Goal: Find specific page/section: Find specific page/section

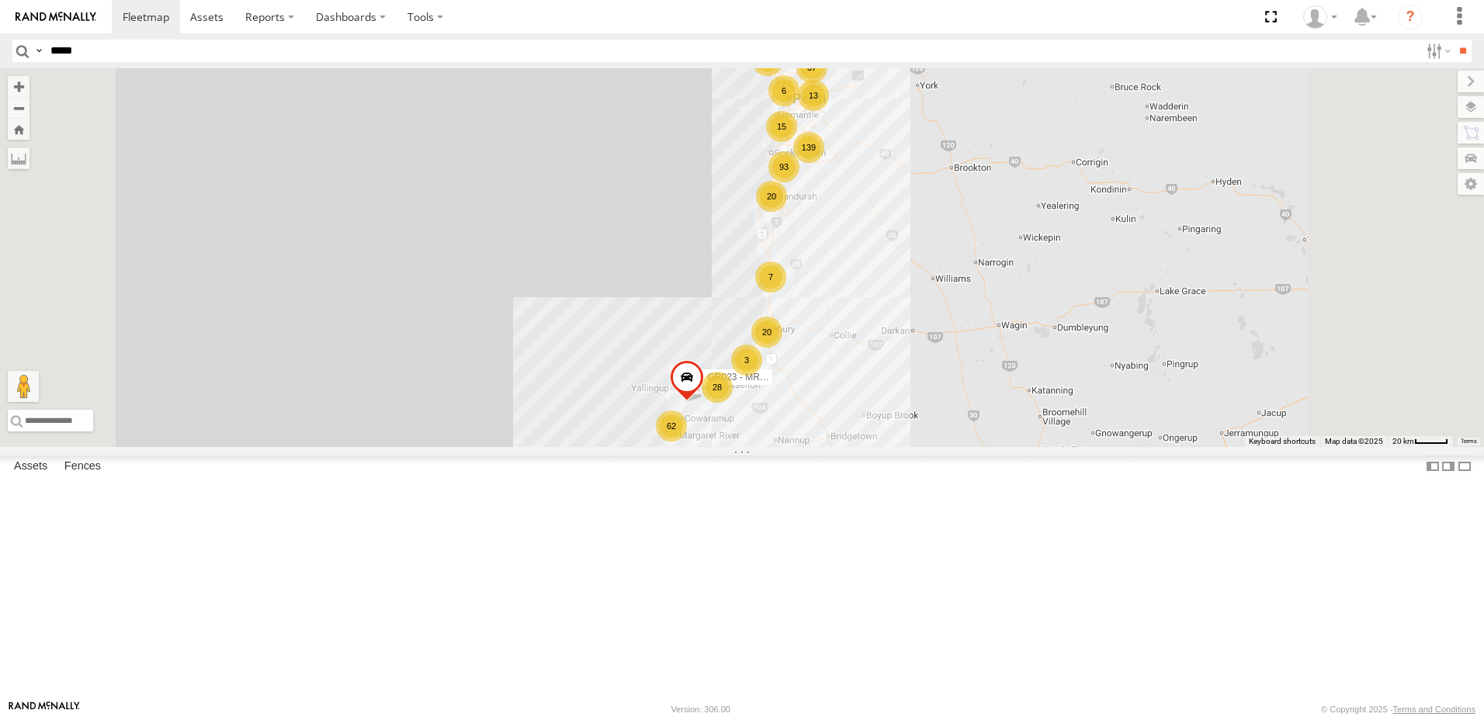
click at [1454, 40] on input "**" at bounding box center [1463, 51] width 18 height 23
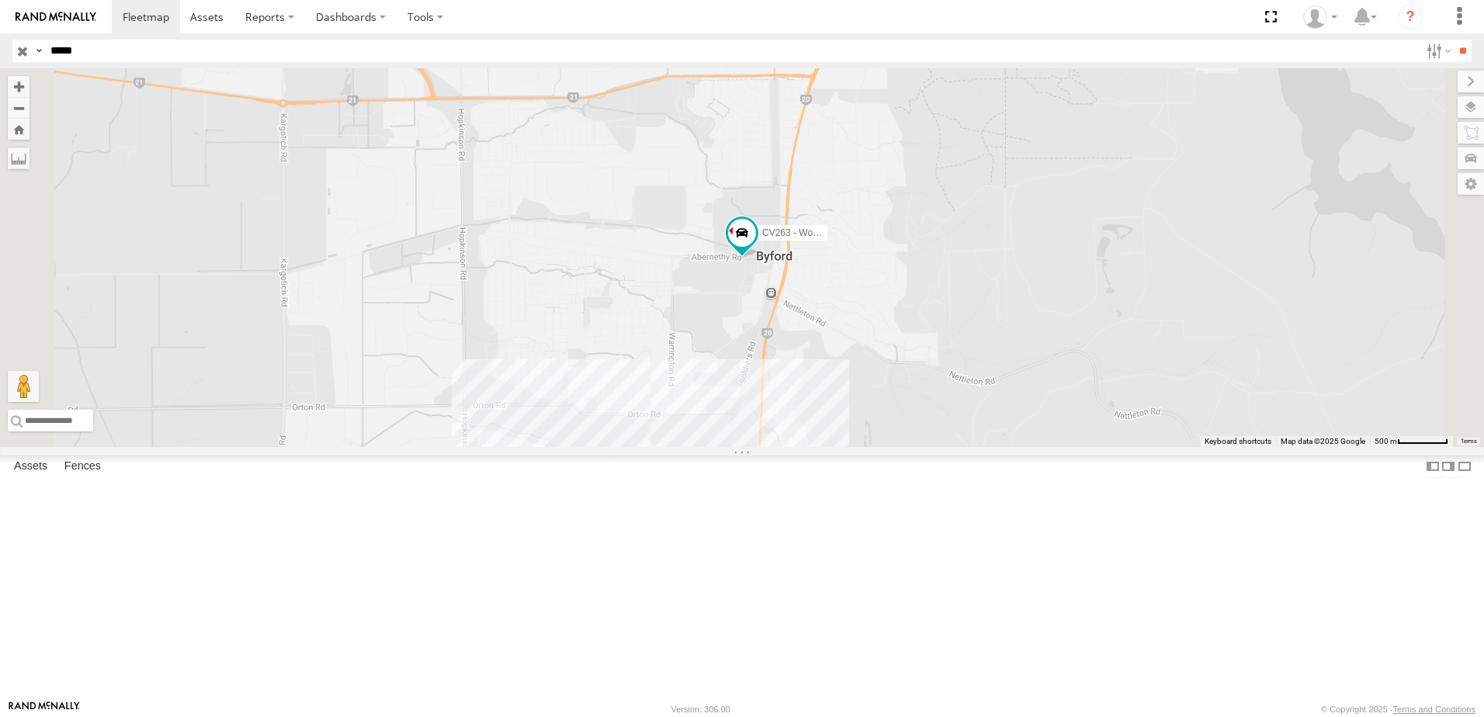
drag, startPoint x: 99, startPoint y: 50, endPoint x: 25, endPoint y: 53, distance: 73.8
click at [25, 53] on div "Search Query Asset ID Asset Label Registration Manufacturer Model VIN Job ID Dr…" at bounding box center [732, 51] width 1441 height 23
type input "*****"
click at [1454, 40] on input "**" at bounding box center [1463, 51] width 18 height 23
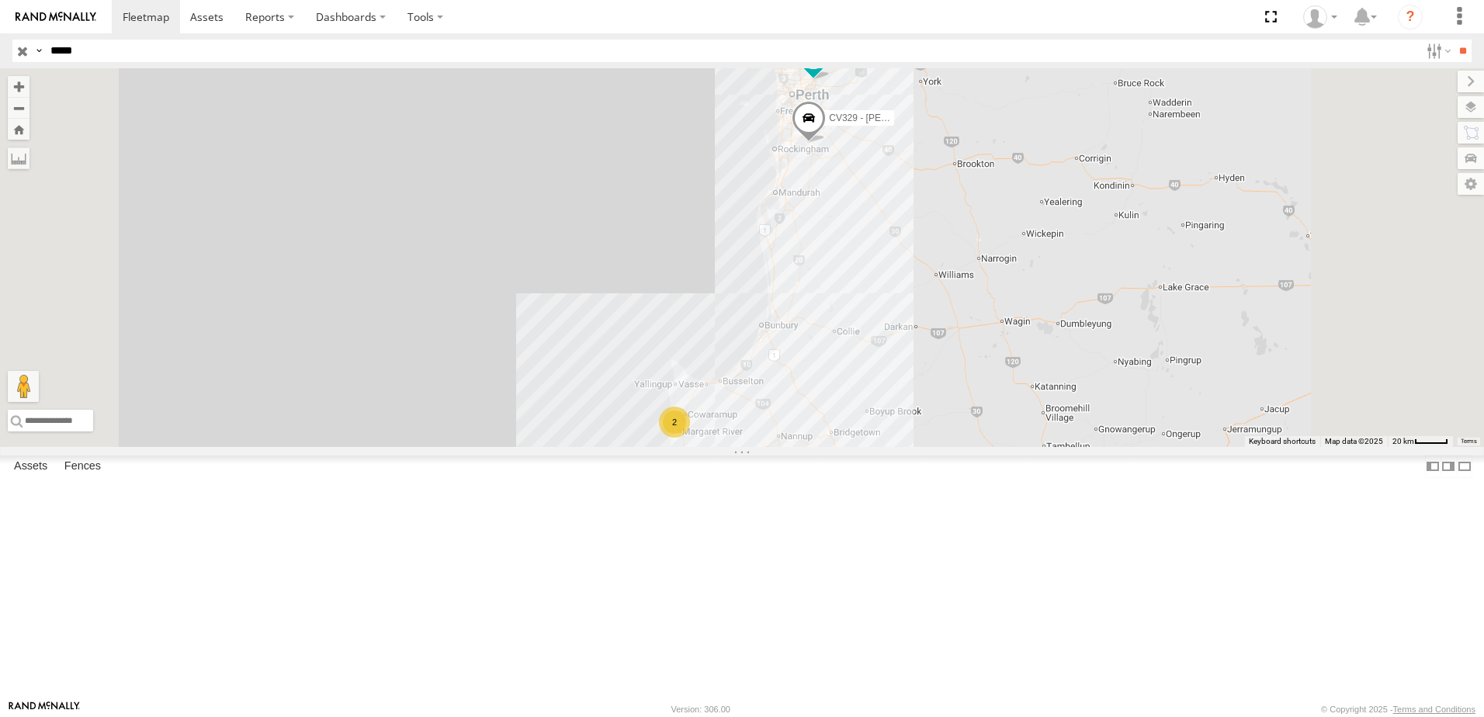
click at [0, 0] on div "CV346 - [PERSON_NAME]" at bounding box center [0, 0] width 0 height 0
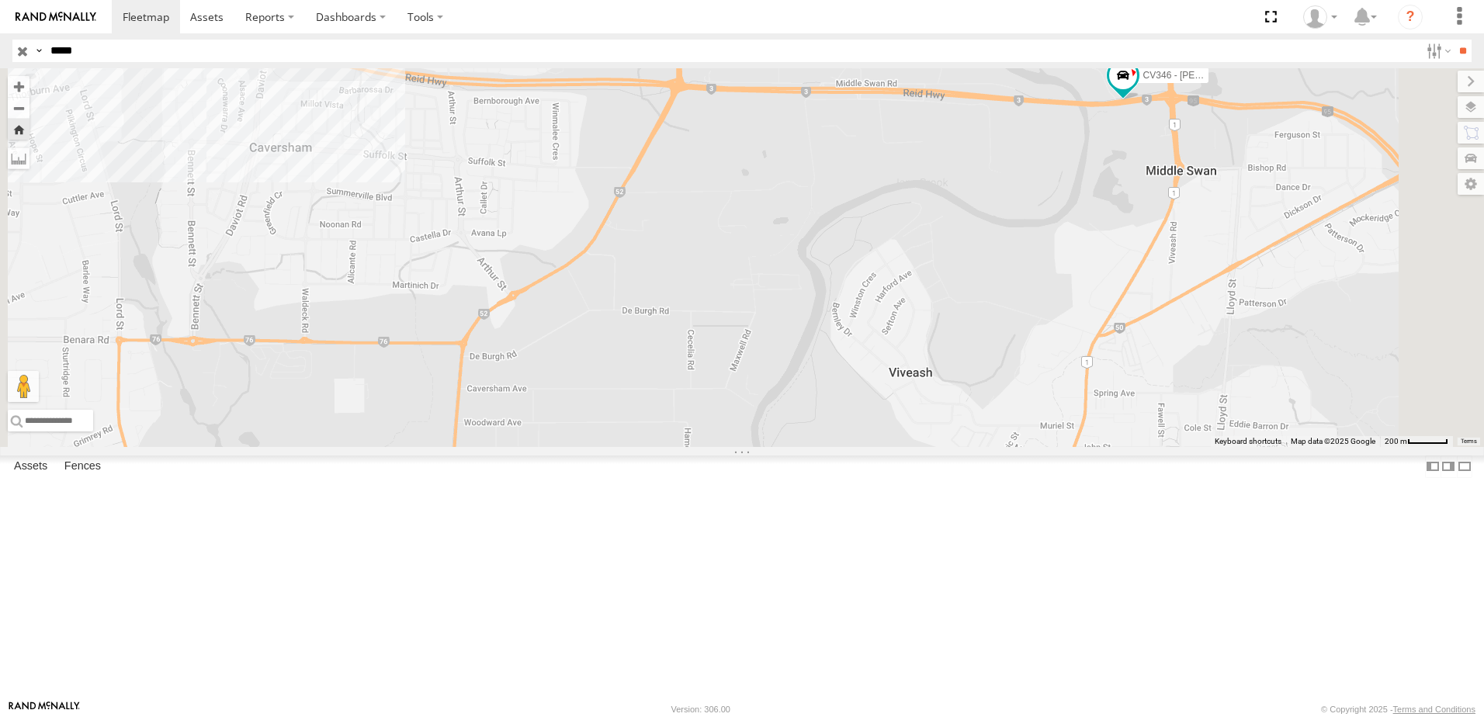
drag, startPoint x: 1319, startPoint y: 359, endPoint x: 1333, endPoint y: 256, distance: 103.4
click at [1333, 256] on div "CV346 - [PERSON_NAME]" at bounding box center [742, 257] width 1484 height 379
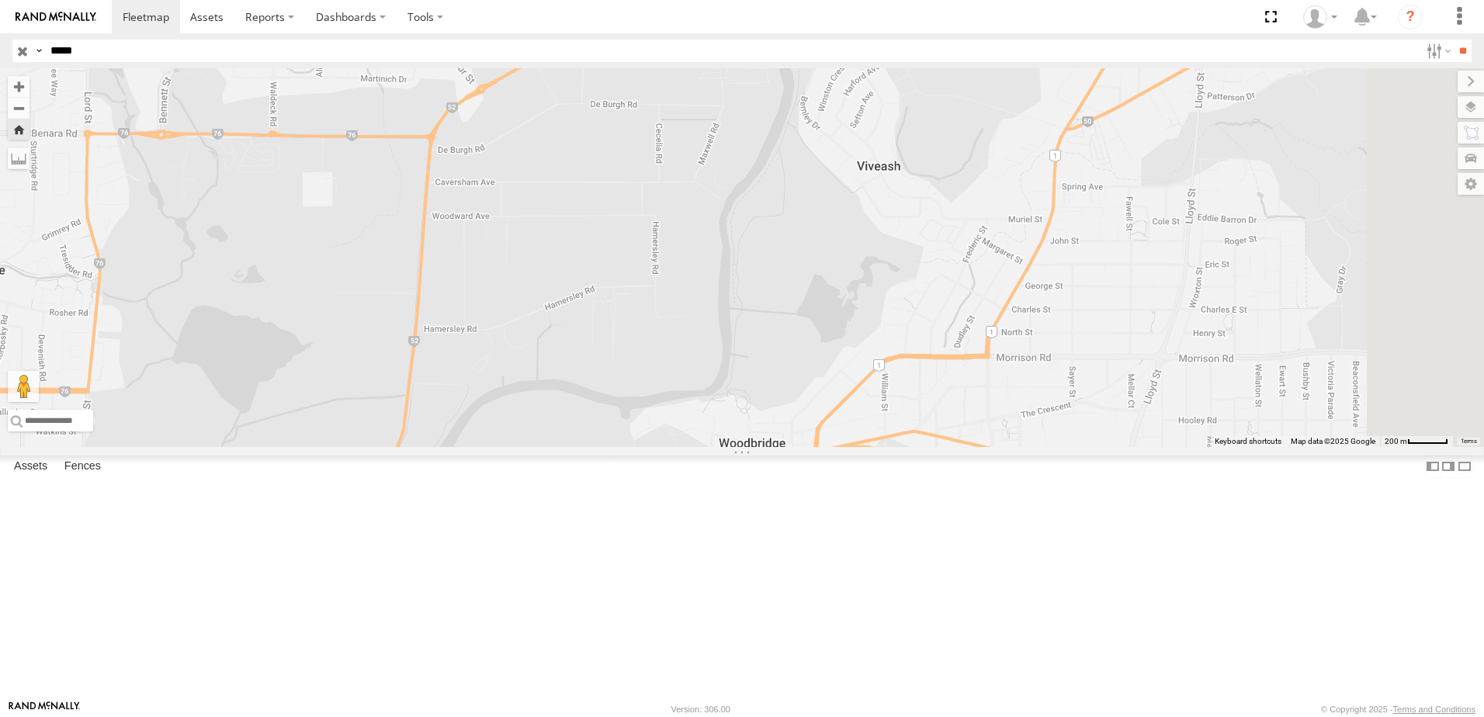
drag, startPoint x: 1226, startPoint y: 369, endPoint x: 1193, endPoint y: 159, distance: 212.9
click at [1193, 159] on div "CV346 - [PERSON_NAME]" at bounding box center [742, 257] width 1484 height 379
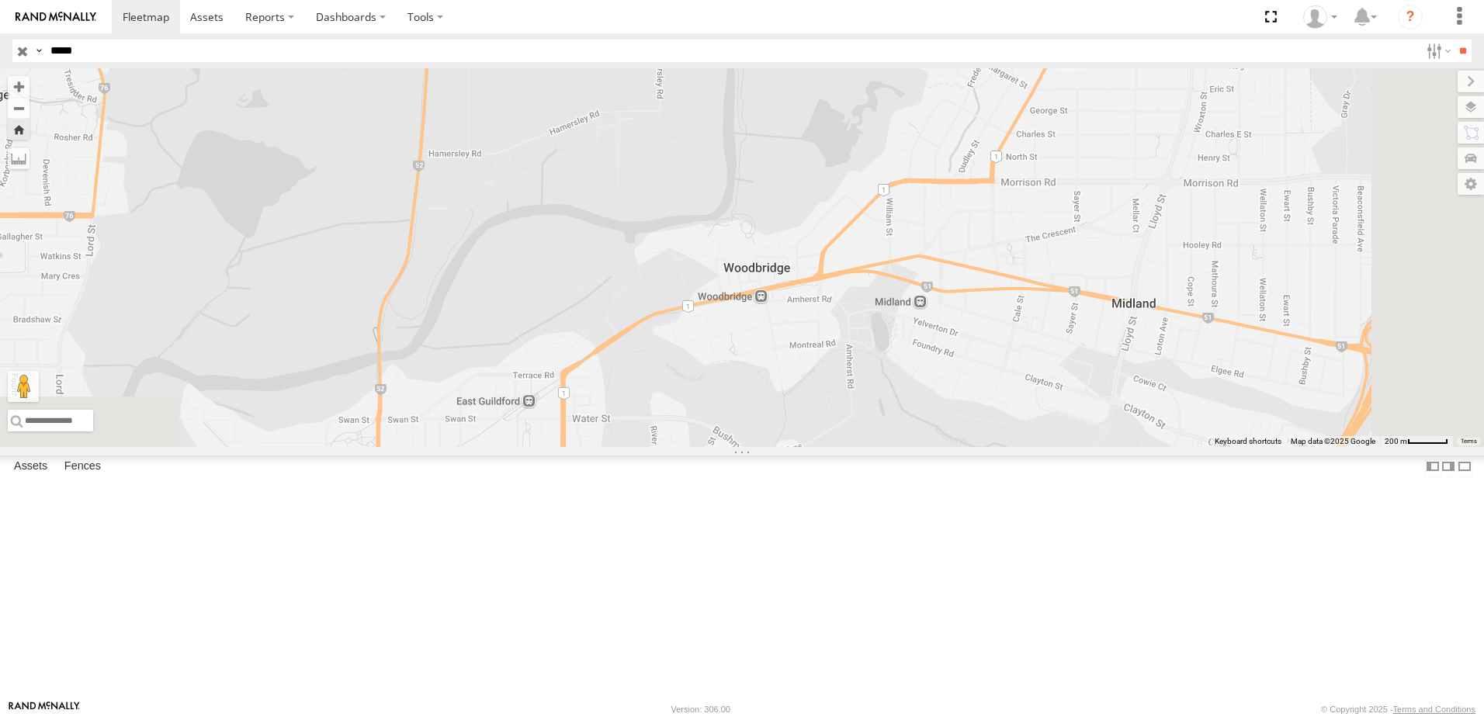
drag, startPoint x: 1093, startPoint y: 335, endPoint x: 1098, endPoint y: 165, distance: 170.0
click at [1098, 165] on div "CV346 - [PERSON_NAME]" at bounding box center [742, 257] width 1484 height 379
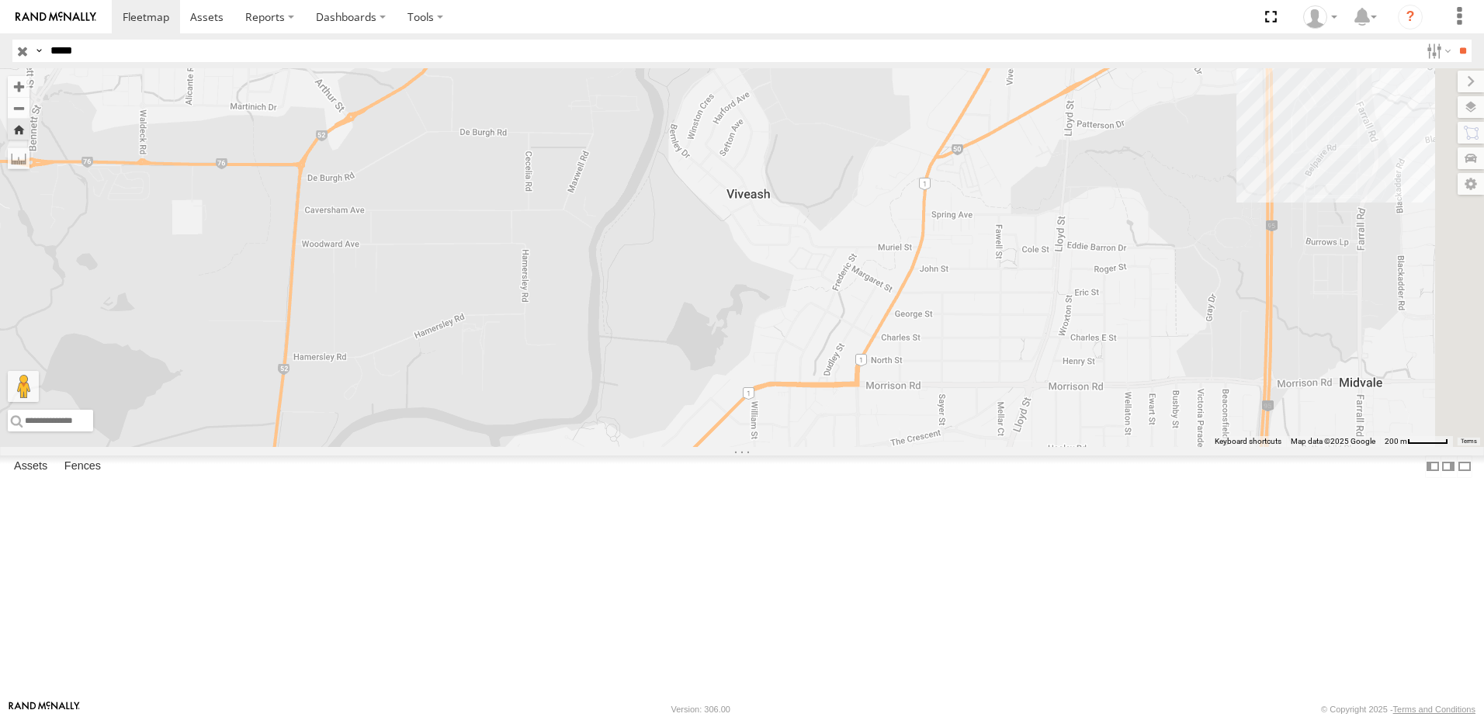
drag, startPoint x: 1021, startPoint y: 324, endPoint x: 887, endPoint y: 535, distance: 250.2
click at [887, 447] on div "CV346 - [PERSON_NAME]" at bounding box center [742, 257] width 1484 height 379
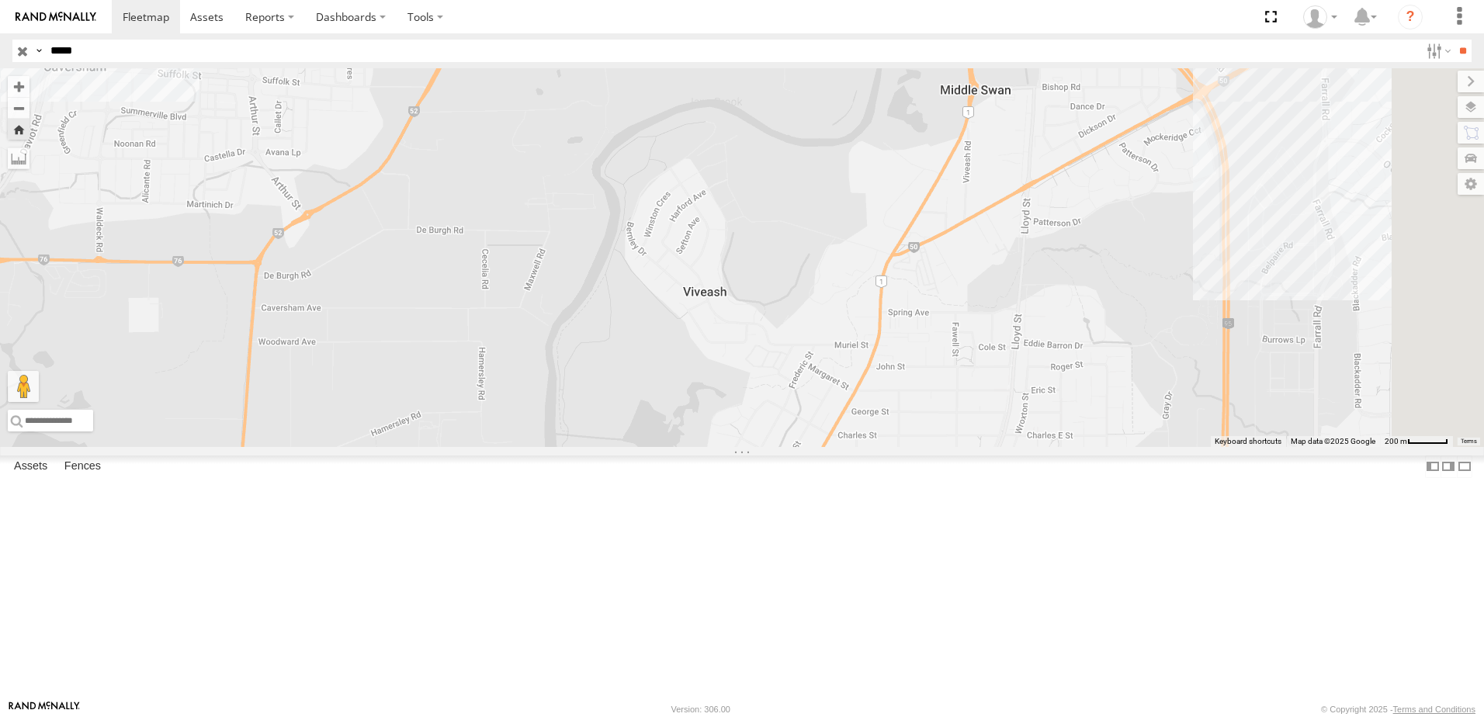
drag, startPoint x: 1034, startPoint y: 210, endPoint x: 908, endPoint y: 468, distance: 287.0
click at [908, 447] on div "CV346 - [PERSON_NAME]" at bounding box center [742, 257] width 1484 height 379
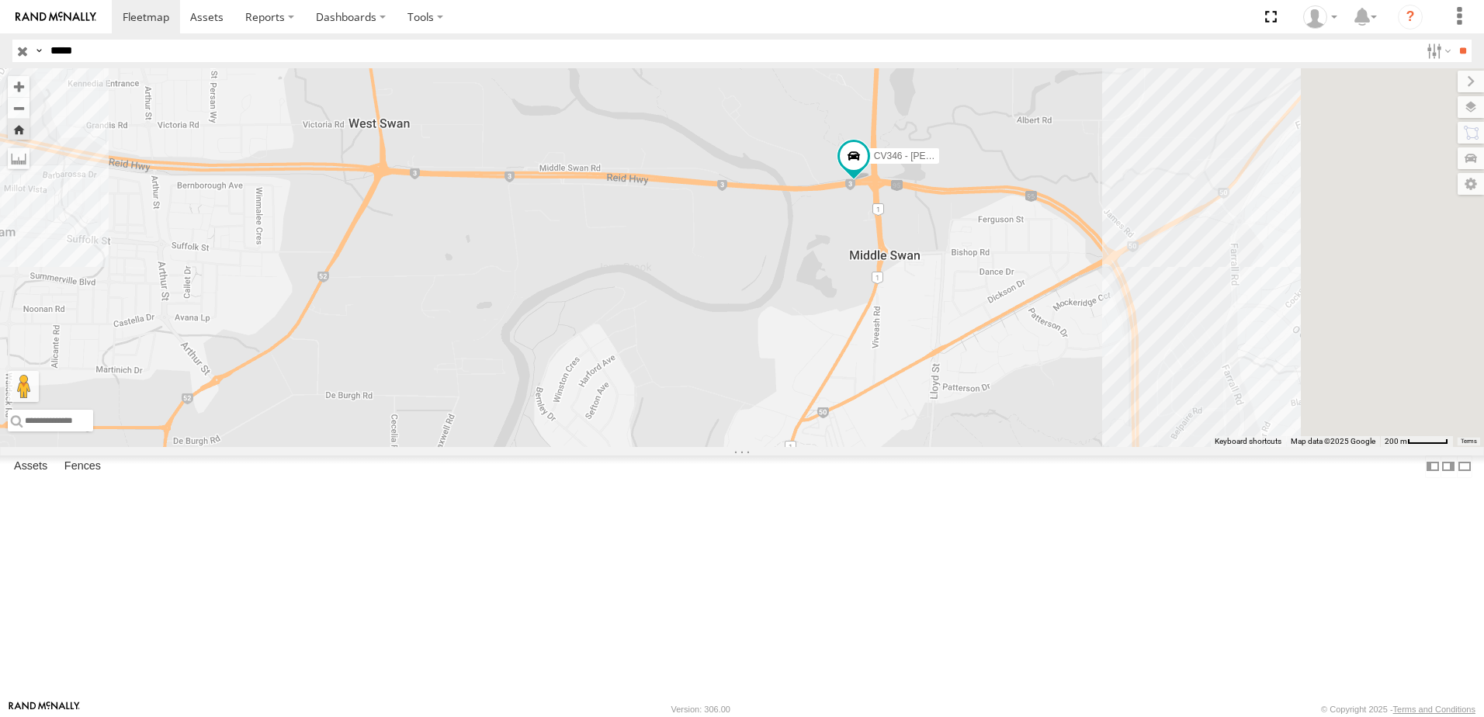
click at [1360, 447] on div "CV346 - [PERSON_NAME]" at bounding box center [742, 257] width 1484 height 379
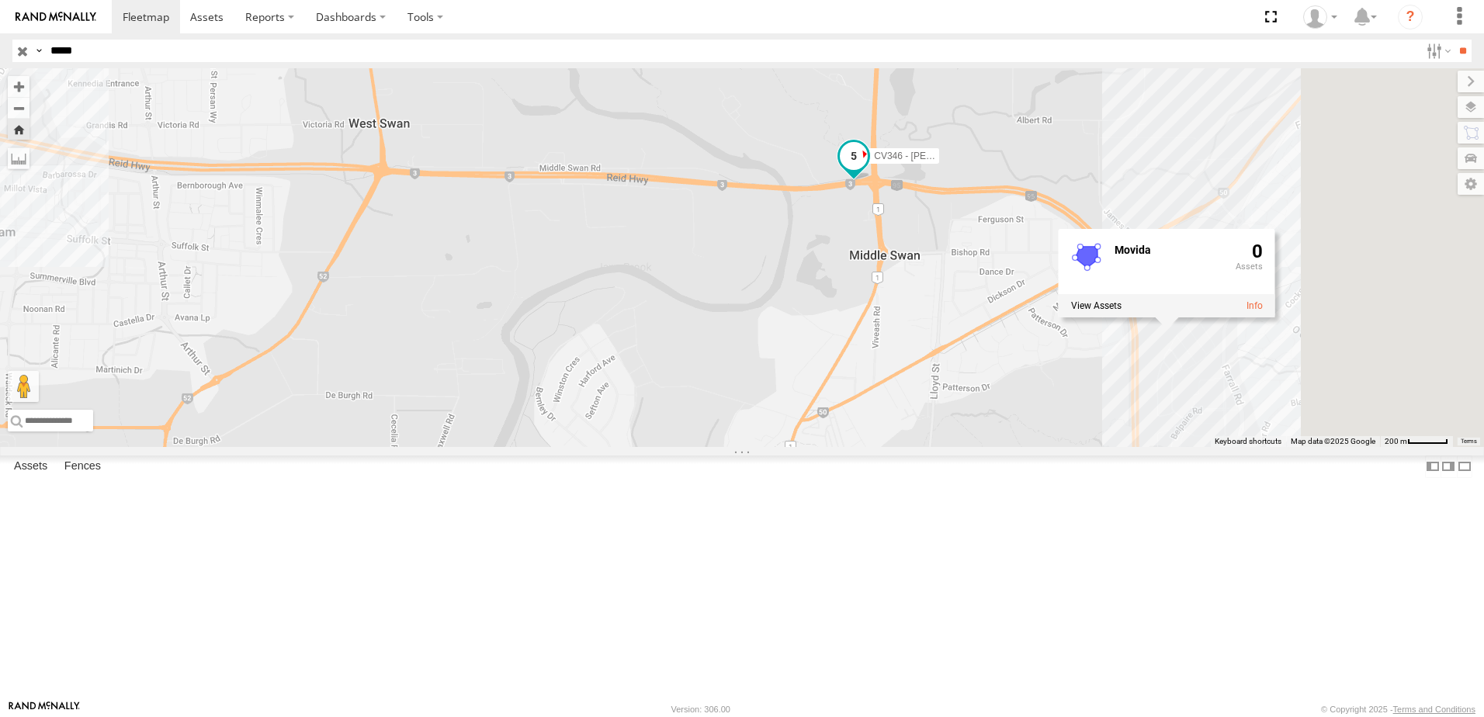
click at [868, 171] on span at bounding box center [854, 157] width 28 height 28
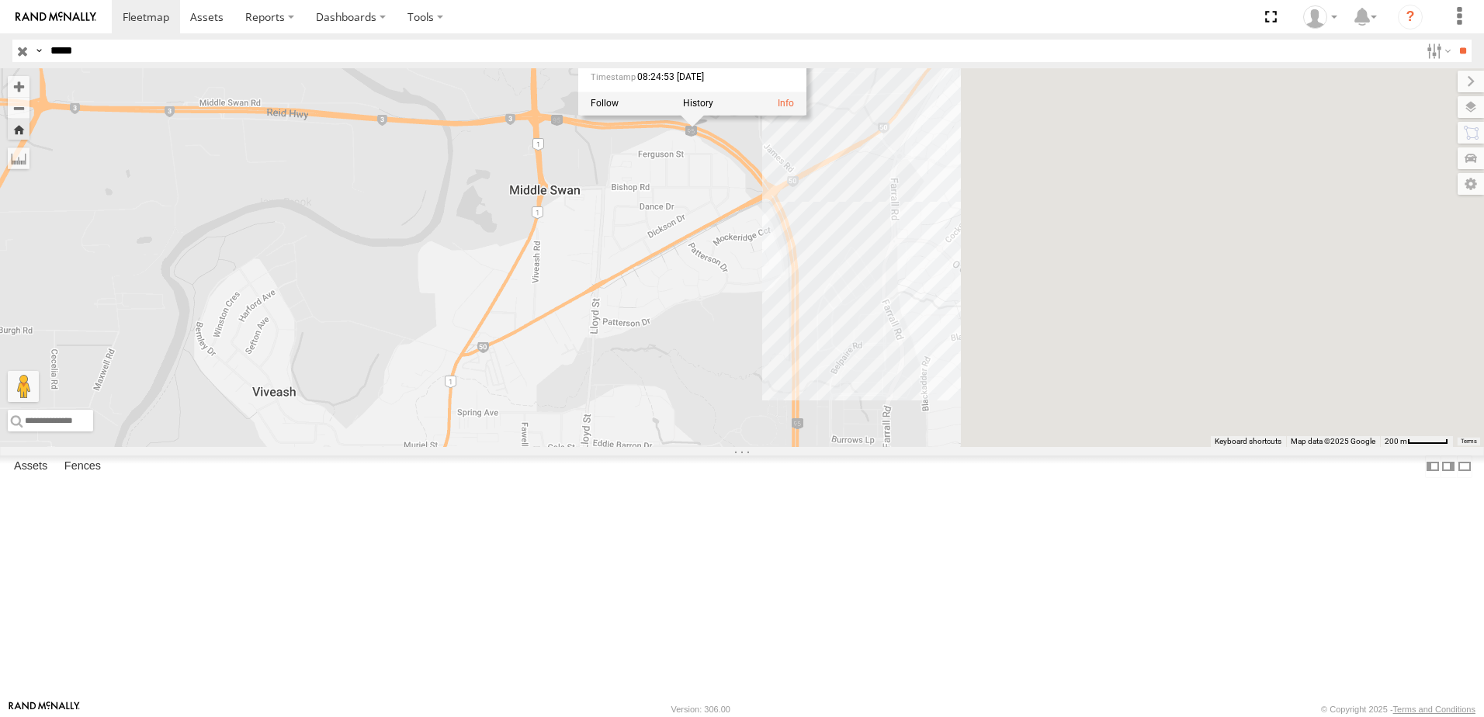
drag, startPoint x: 1266, startPoint y: 343, endPoint x: 916, endPoint y: 270, distance: 357.5
click at [916, 270] on div "CV346 - [PERSON_NAME] CV346 - [PERSON_NAME] Supervisors [PERSON_NAME] Middle Sw…" at bounding box center [742, 257] width 1484 height 379
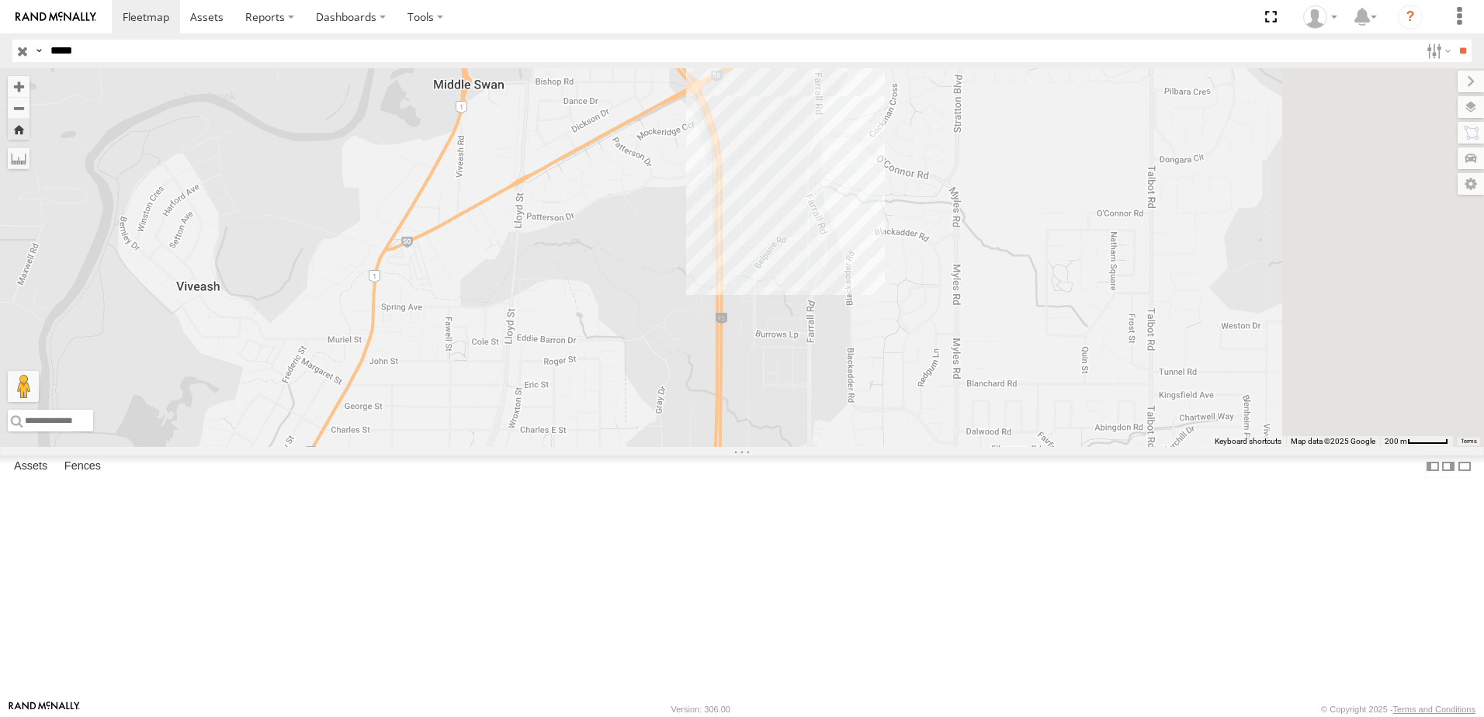
drag, startPoint x: 948, startPoint y: 342, endPoint x: 885, endPoint y: 234, distance: 124.5
click at [885, 234] on div "CV346 - [PERSON_NAME] CV346 - [PERSON_NAME] Supervisors [PERSON_NAME] Middle Sw…" at bounding box center [742, 257] width 1484 height 379
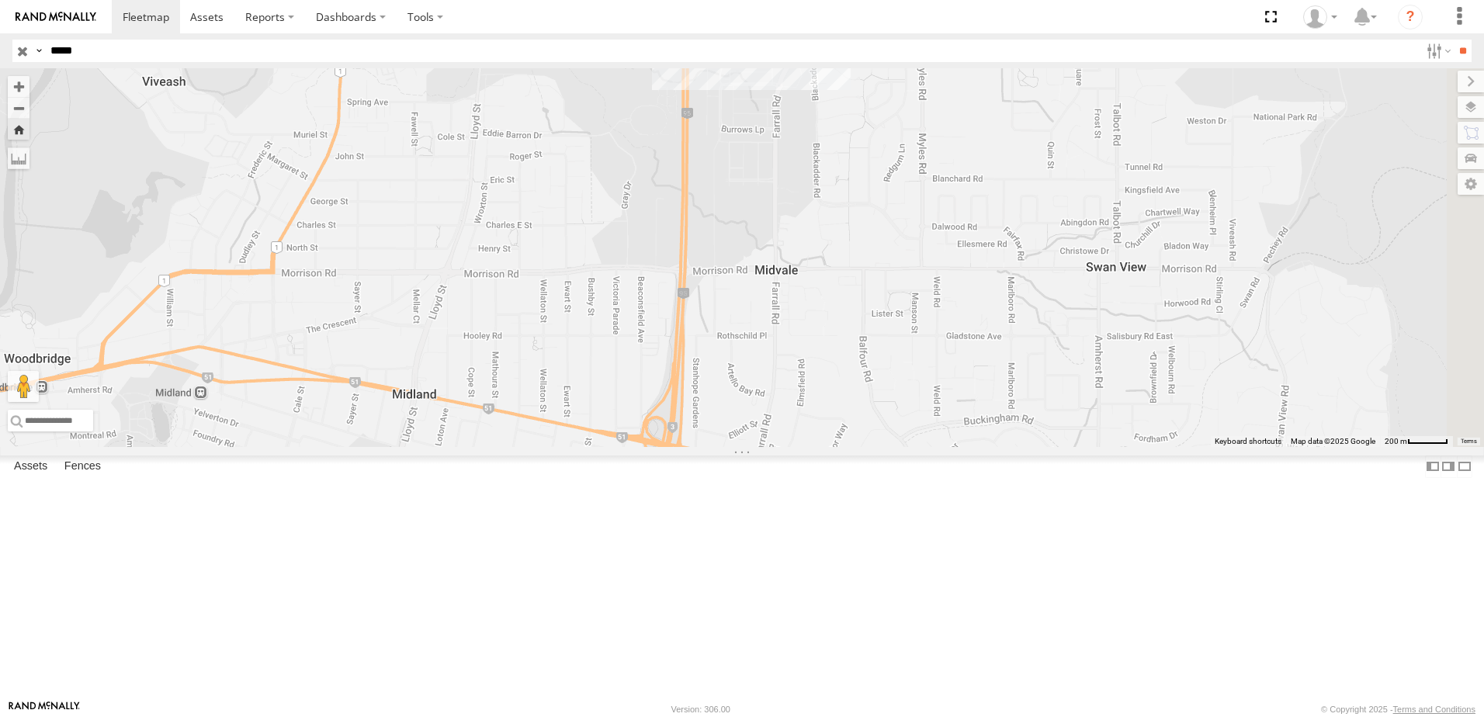
drag, startPoint x: 887, startPoint y: 429, endPoint x: 861, endPoint y: 231, distance: 199.5
click at [861, 231] on div "CV346 - [PERSON_NAME] CV346 - [PERSON_NAME] Supervisors [PERSON_NAME] Middle Sw…" at bounding box center [742, 257] width 1484 height 379
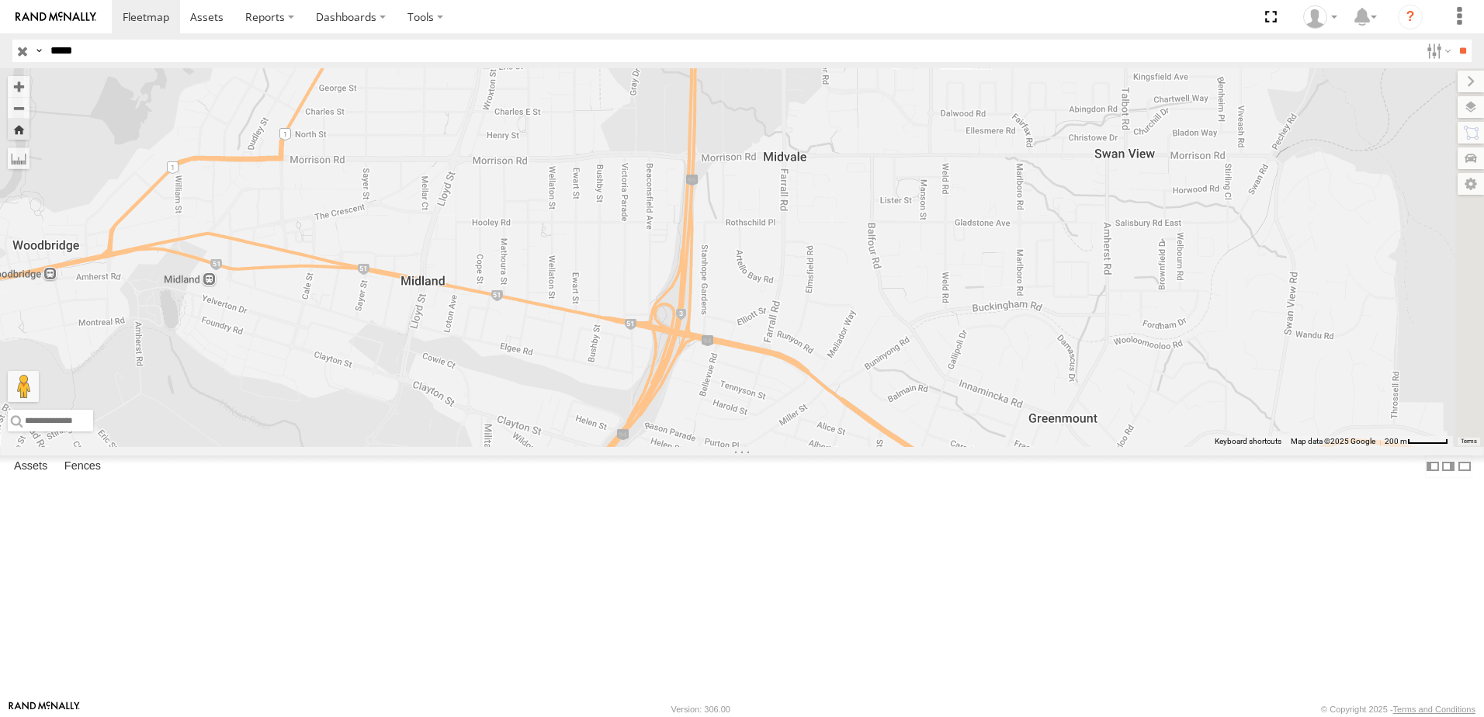
drag, startPoint x: 865, startPoint y: 370, endPoint x: 875, endPoint y: 270, distance: 100.6
click at [875, 270] on div "CV346 - [PERSON_NAME] CV346 - [PERSON_NAME] Supervisors [PERSON_NAME] Middle Sw…" at bounding box center [742, 257] width 1484 height 379
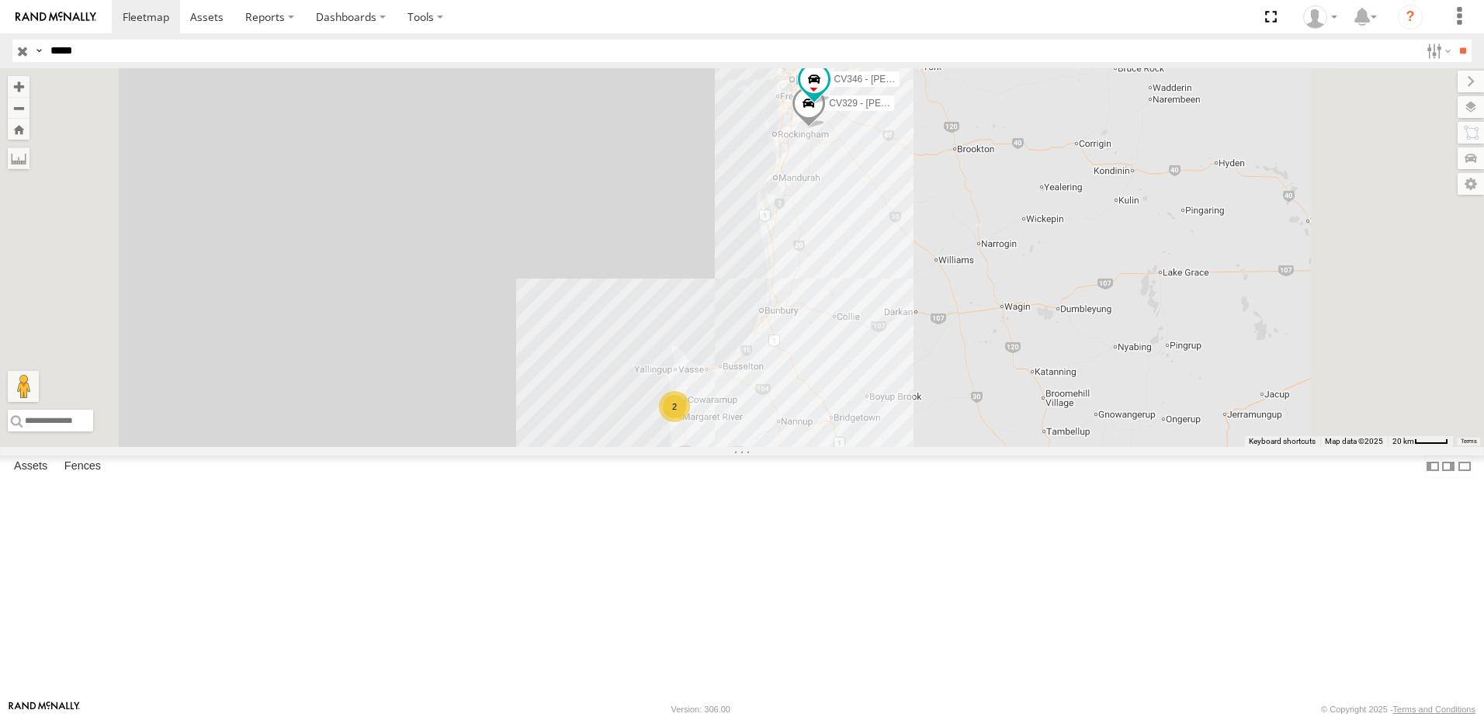
drag, startPoint x: 99, startPoint y: 49, endPoint x: -30, endPoint y: 37, distance: 130.1
click at [0, 37] on html at bounding box center [742, 358] width 1484 height 717
type input "*****"
click at [1454, 40] on input "**" at bounding box center [1463, 51] width 18 height 23
